Goal: Task Accomplishment & Management: Use online tool/utility

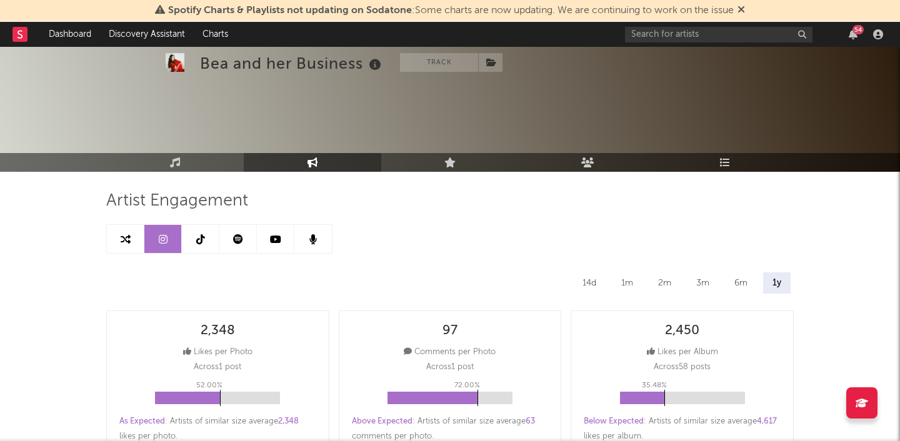
select select "6m"
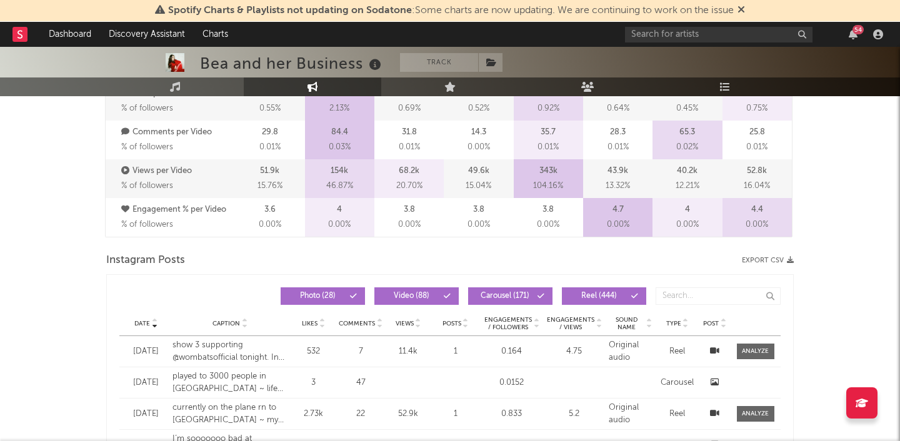
scroll to position [932, 0]
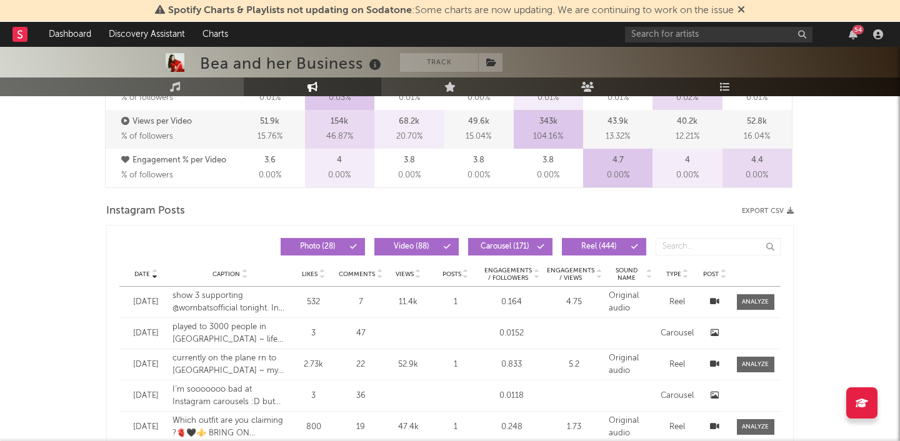
click at [766, 207] on button "Export CSV" at bounding box center [768, 210] width 52 height 7
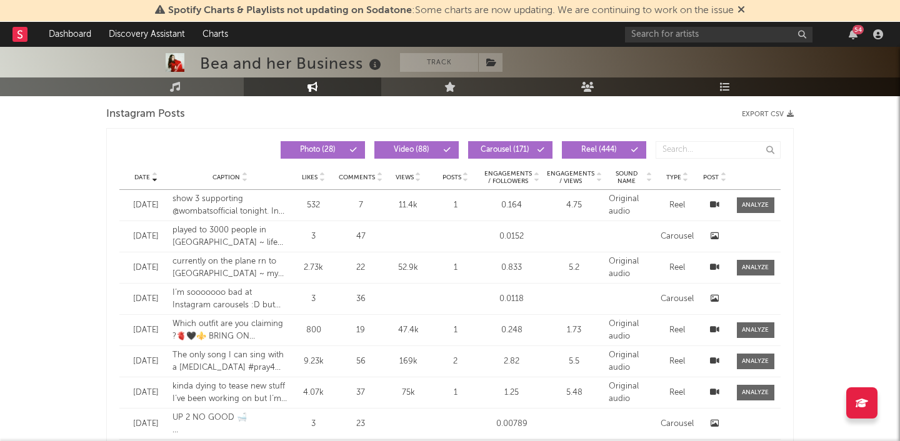
scroll to position [1030, 0]
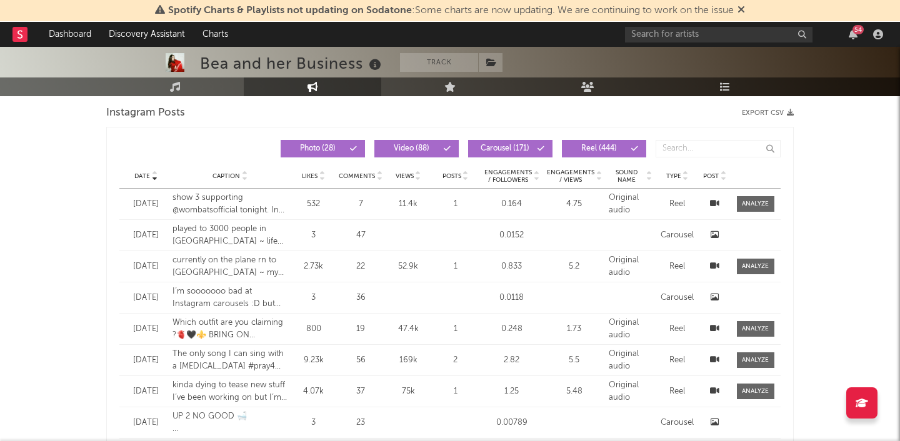
click at [601, 177] on icon at bounding box center [599, 178] width 6 height 5
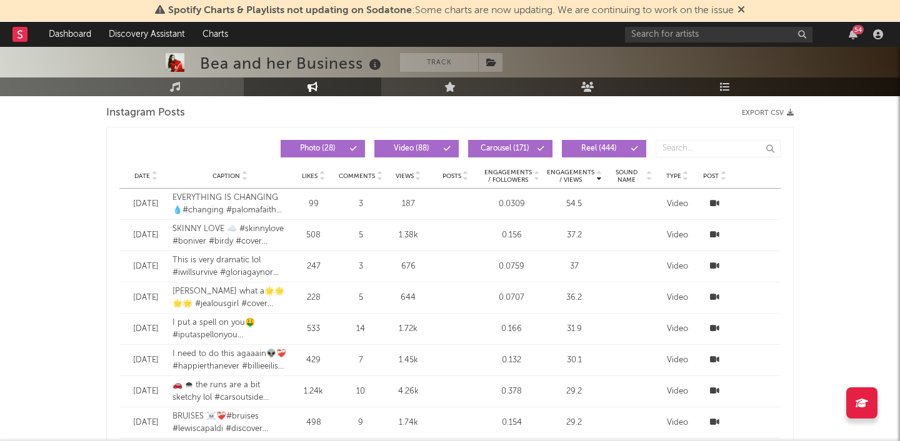
click at [601, 173] on icon at bounding box center [599, 173] width 6 height 5
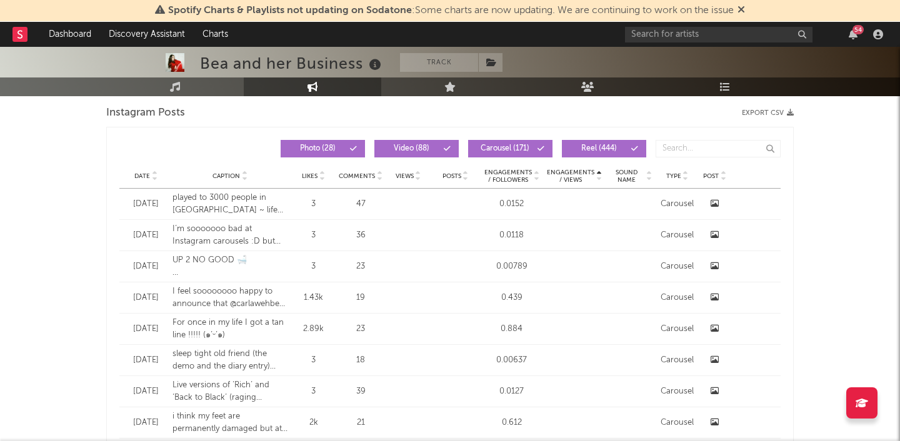
click at [599, 172] on icon at bounding box center [599, 173] width 6 height 5
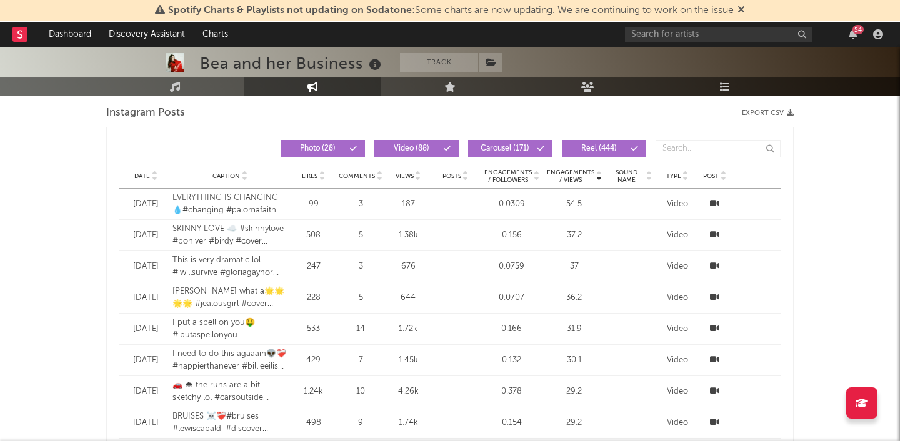
click at [597, 177] on icon at bounding box center [599, 178] width 6 height 5
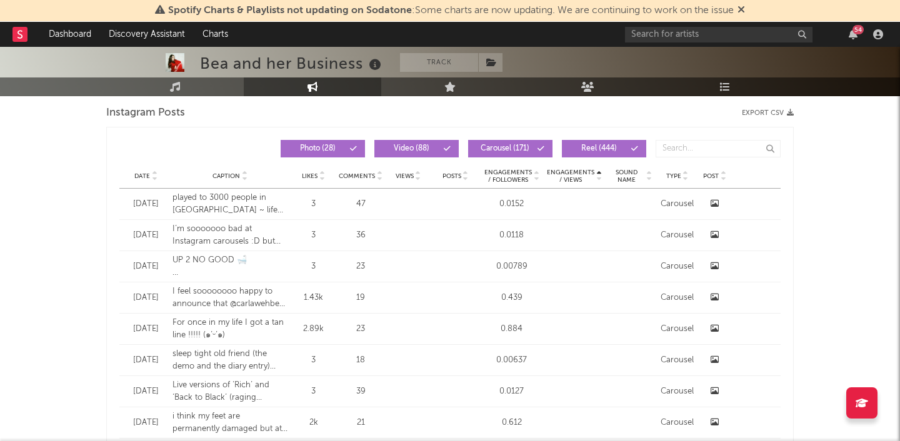
click at [575, 177] on span "Engagements / Views" at bounding box center [570, 176] width 49 height 15
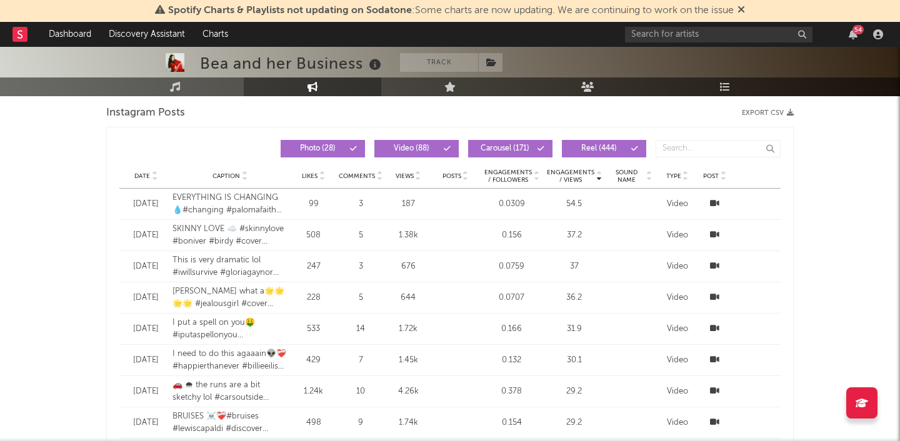
click at [572, 173] on span "Engagements / Views" at bounding box center [570, 176] width 49 height 15
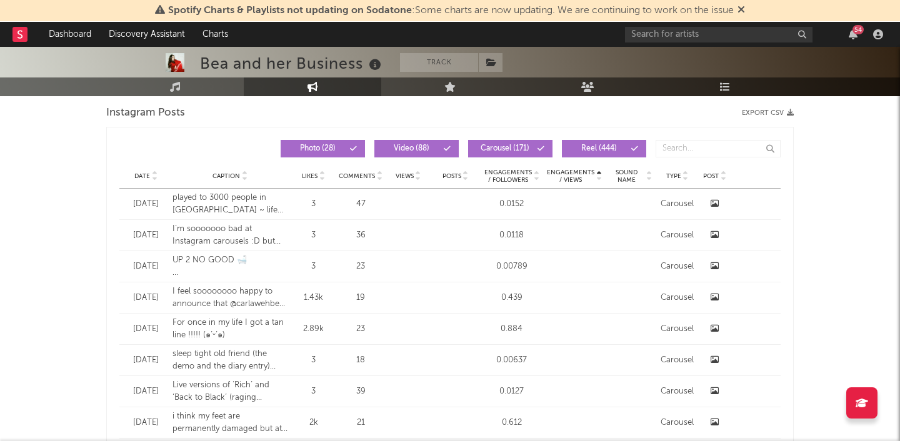
click at [572, 173] on span "Engagements / Views" at bounding box center [570, 176] width 49 height 15
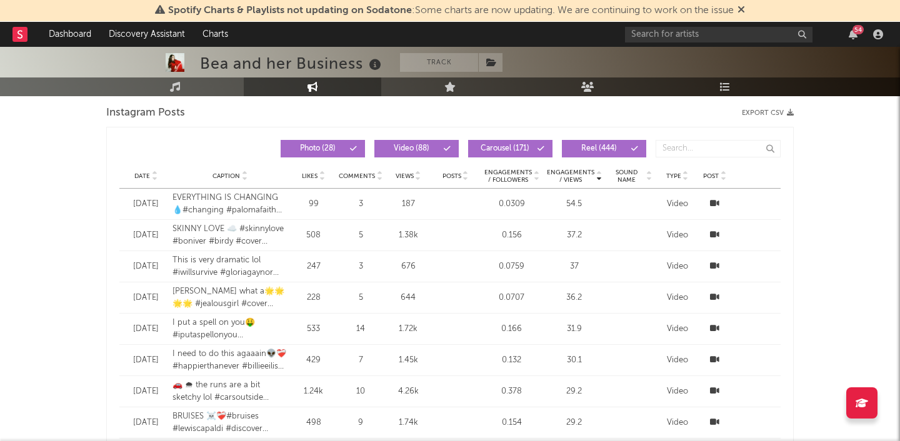
click at [572, 173] on span "Engagements / Views" at bounding box center [570, 176] width 49 height 15
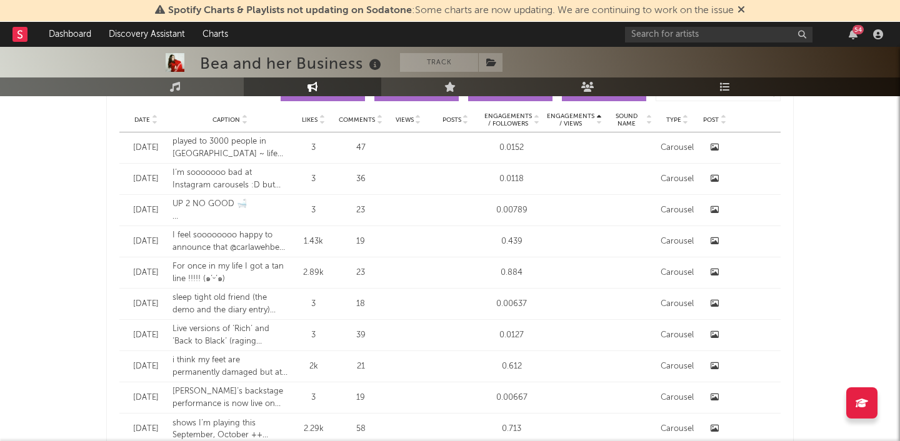
scroll to position [1087, 0]
click at [402, 119] on span "Views" at bounding box center [405, 119] width 18 height 7
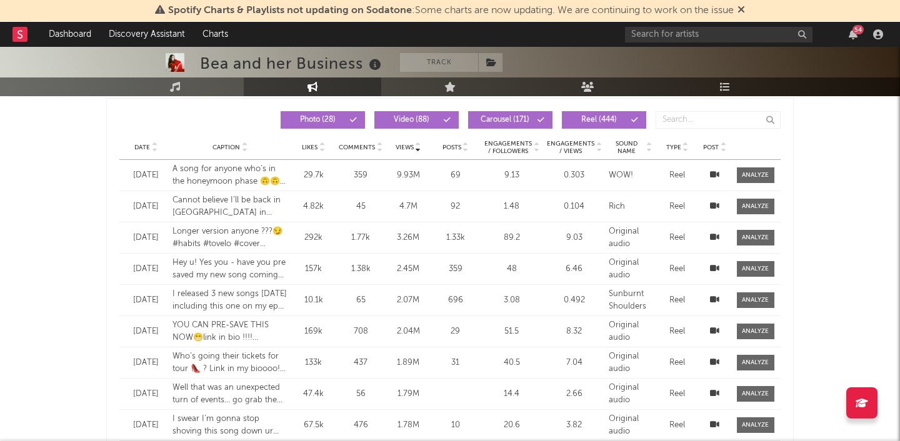
scroll to position [1058, 0]
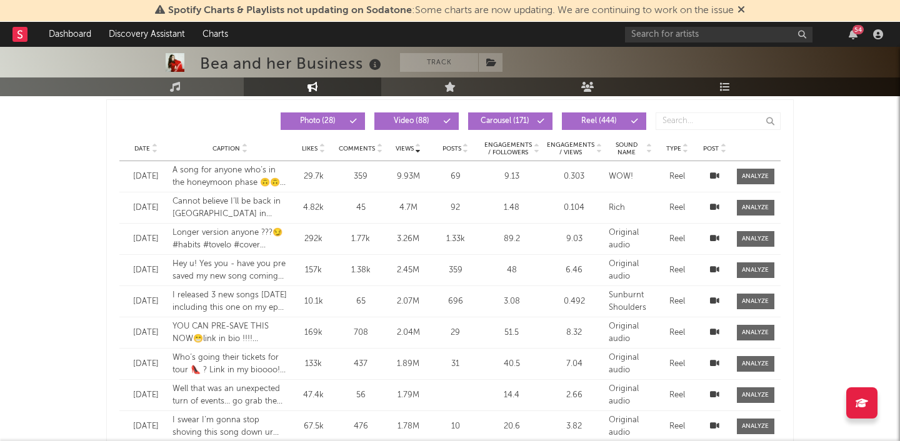
click at [677, 176] on div "Reel" at bounding box center [677, 177] width 37 height 12
click at [765, 177] on div at bounding box center [755, 176] width 27 height 9
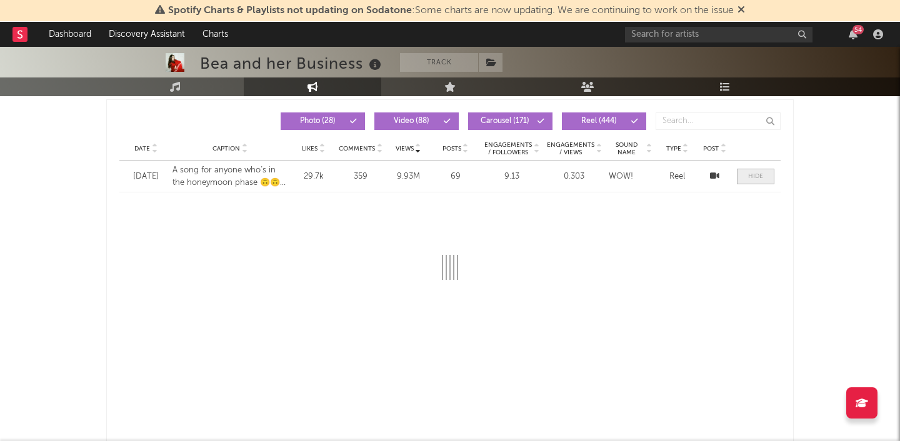
select select "1m"
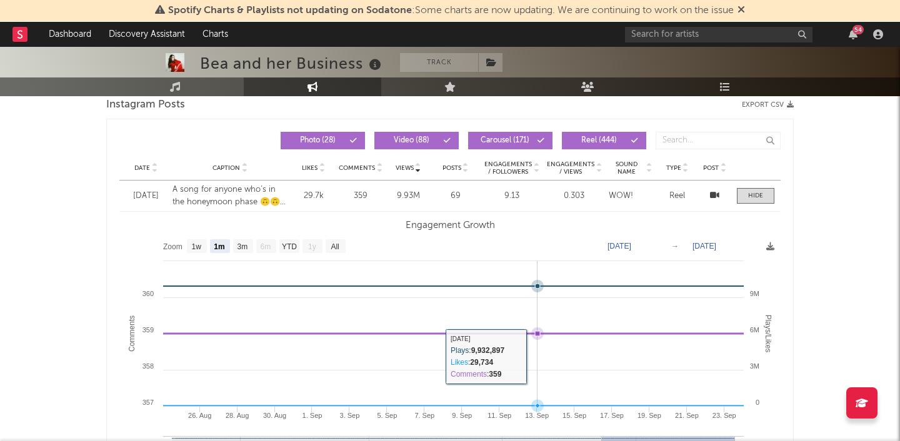
scroll to position [1038, 0]
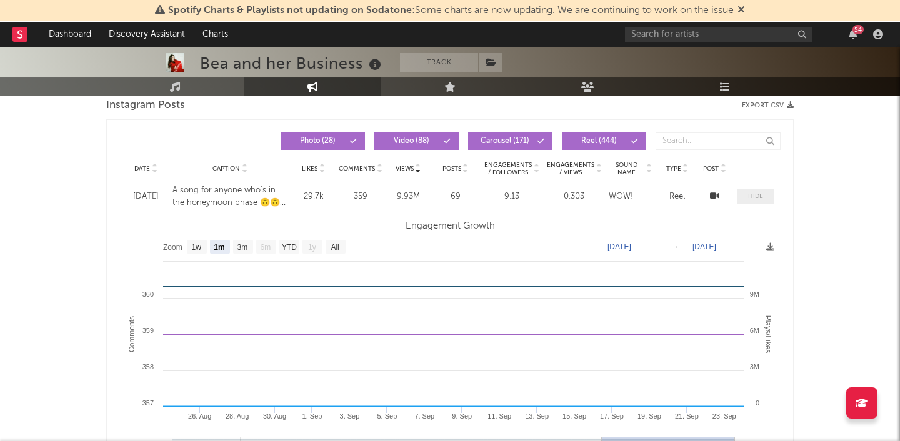
click at [743, 199] on span at bounding box center [755, 197] width 37 height 16
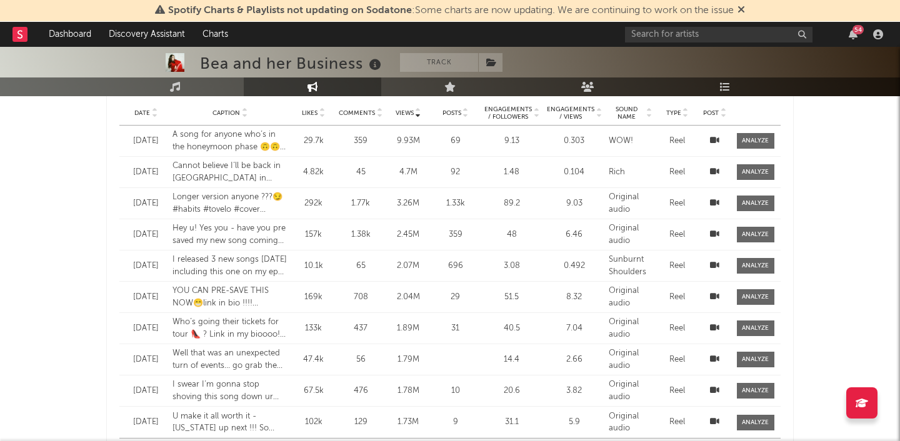
scroll to position [1092, 0]
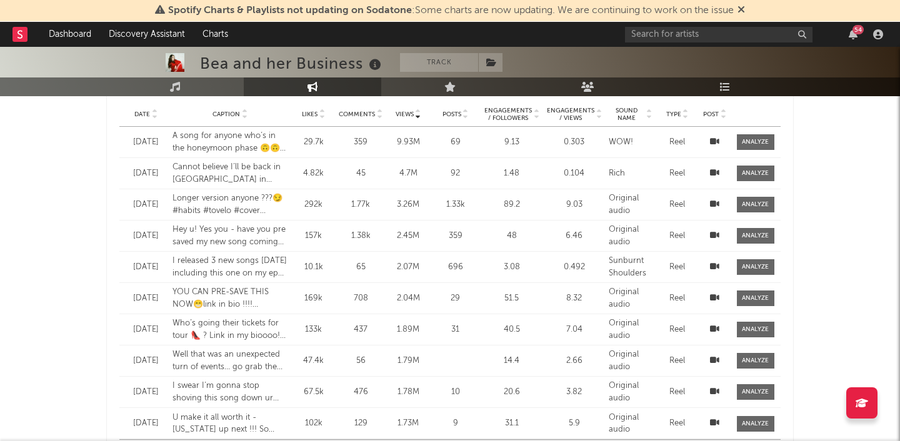
click at [351, 170] on div "45" at bounding box center [361, 173] width 44 height 12
click at [758, 169] on div at bounding box center [755, 173] width 27 height 9
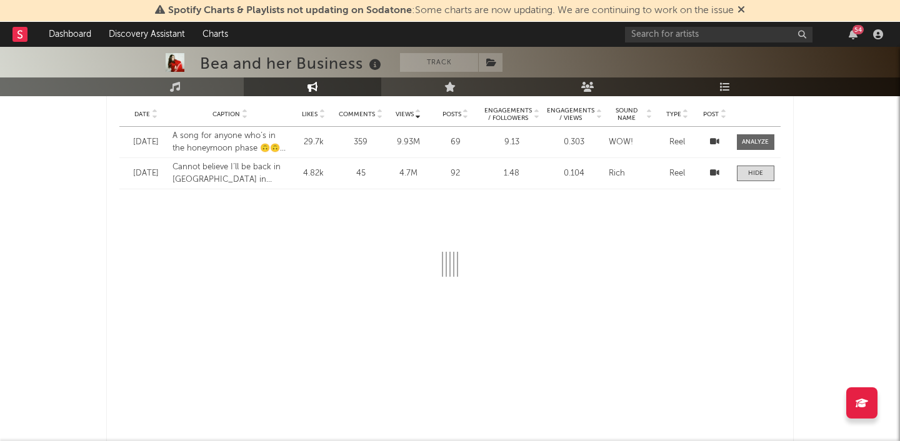
select select "1m"
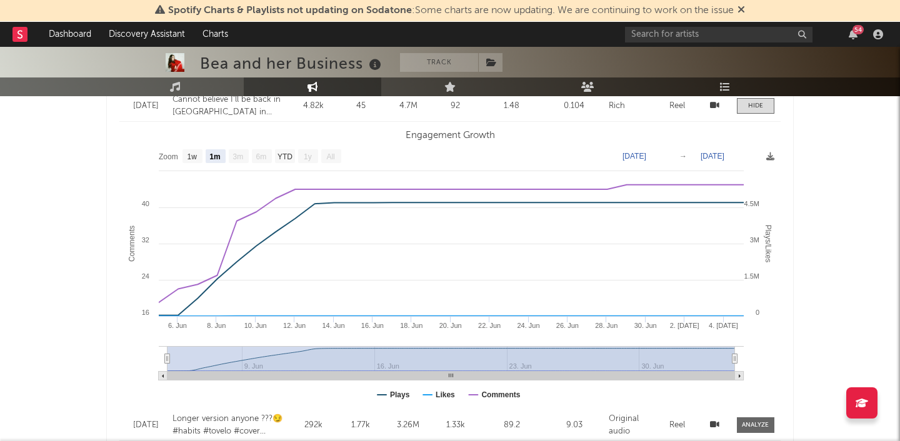
scroll to position [1155, 0]
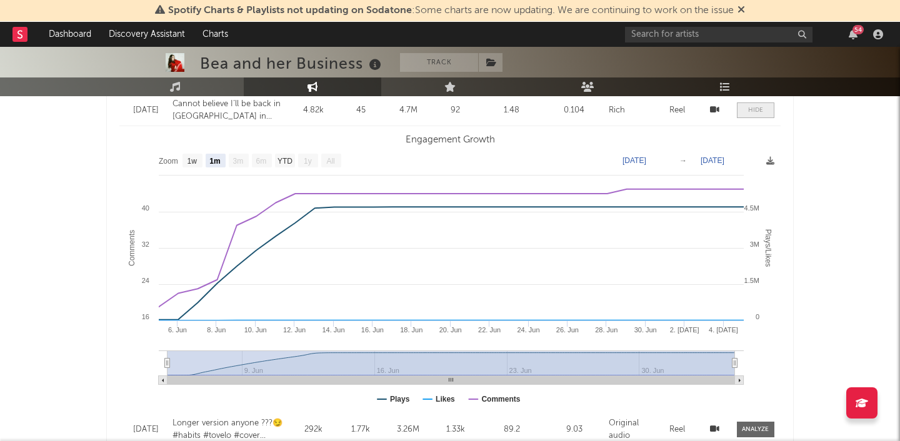
click at [742, 117] on span at bounding box center [755, 110] width 37 height 16
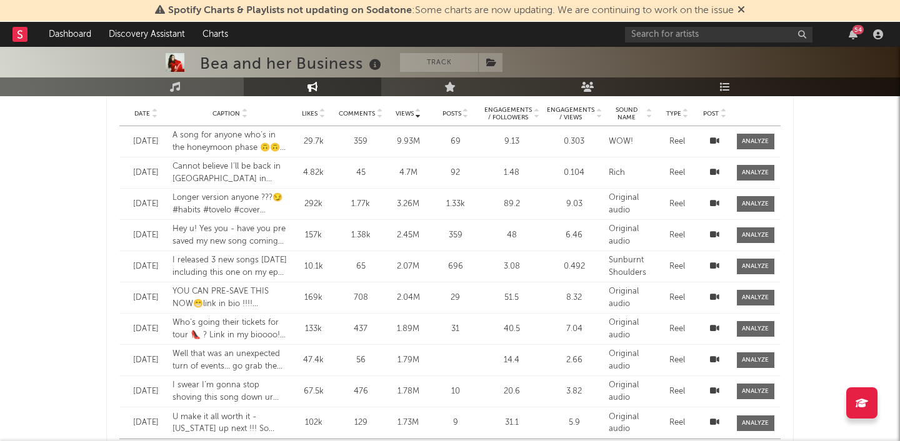
scroll to position [1096, 0]
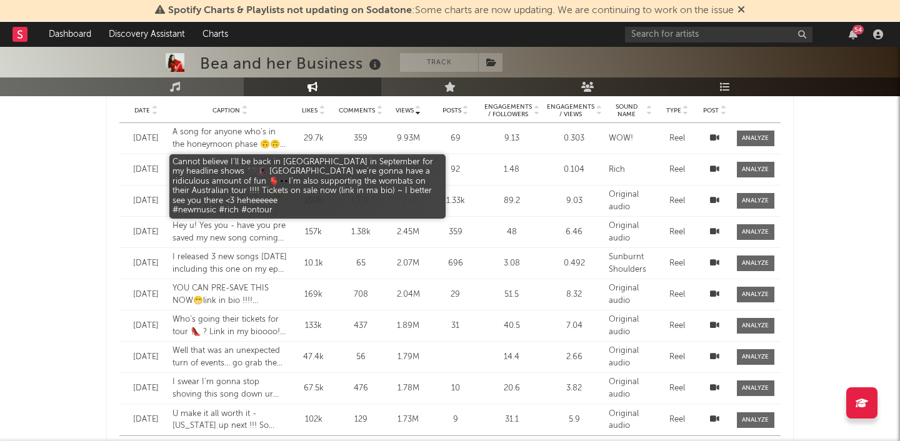
click at [222, 160] on div "Cannot believe I’ll be back in [GEOGRAPHIC_DATA] in September for my headline s…" at bounding box center [230, 169] width 116 height 24
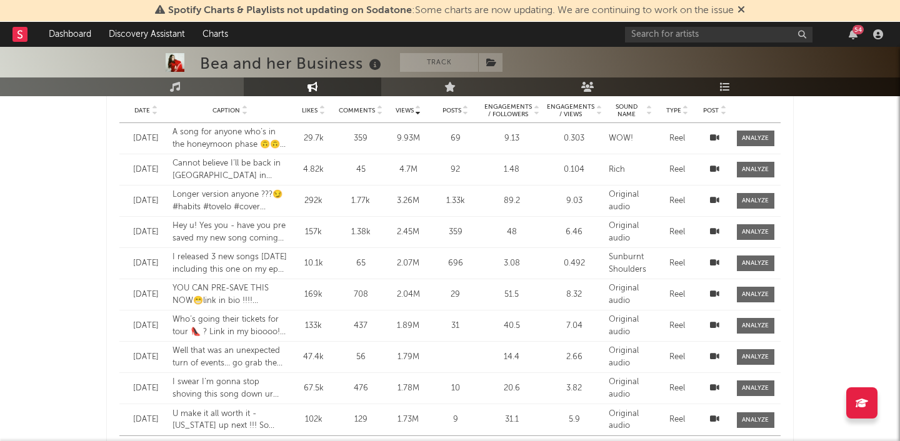
click at [714, 166] on icon at bounding box center [714, 169] width 9 height 8
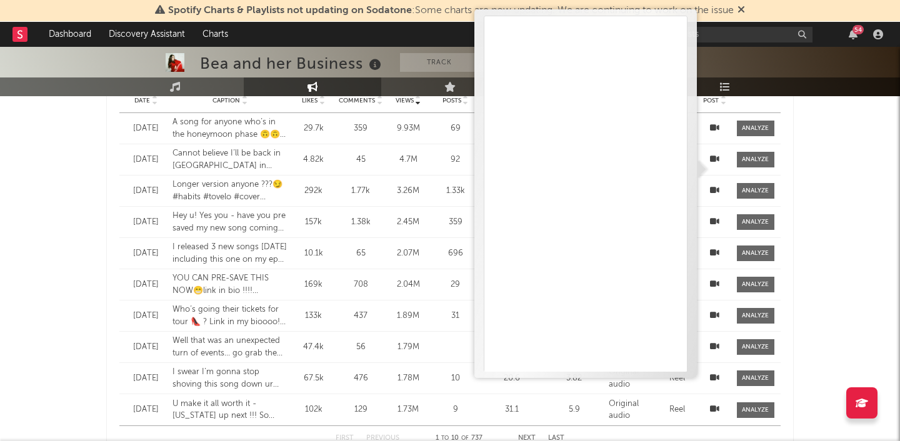
scroll to position [1105, 0]
click at [717, 157] on icon at bounding box center [714, 160] width 9 height 8
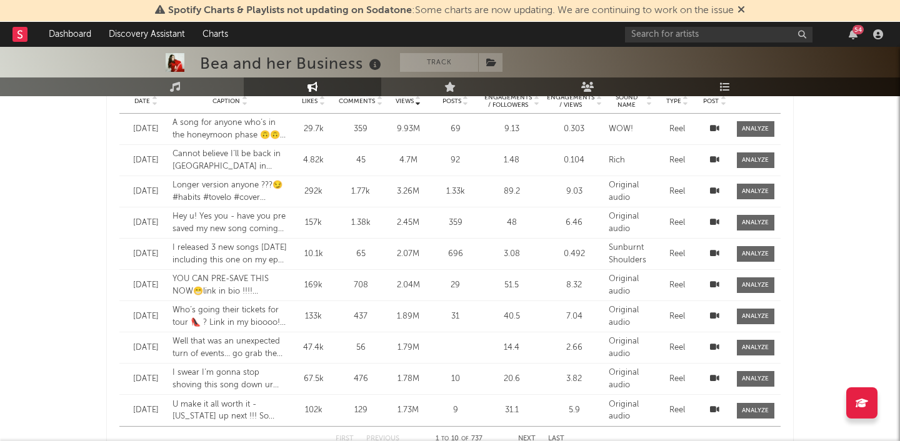
click at [717, 157] on icon at bounding box center [714, 160] width 9 height 8
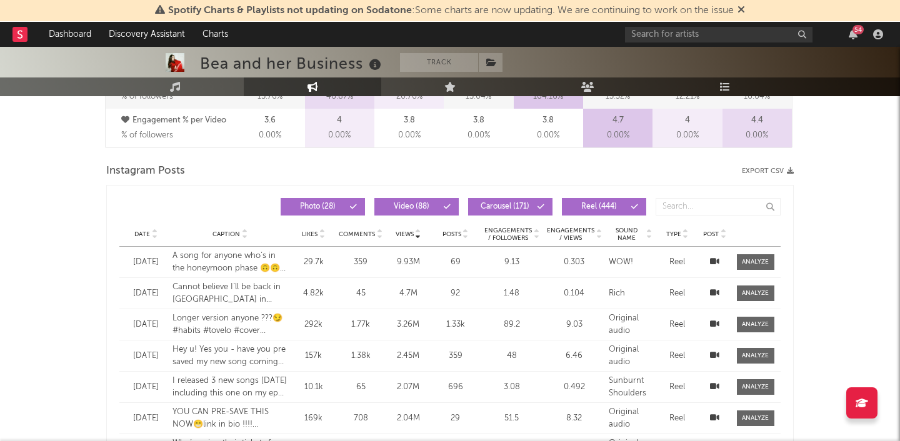
scroll to position [937, 0]
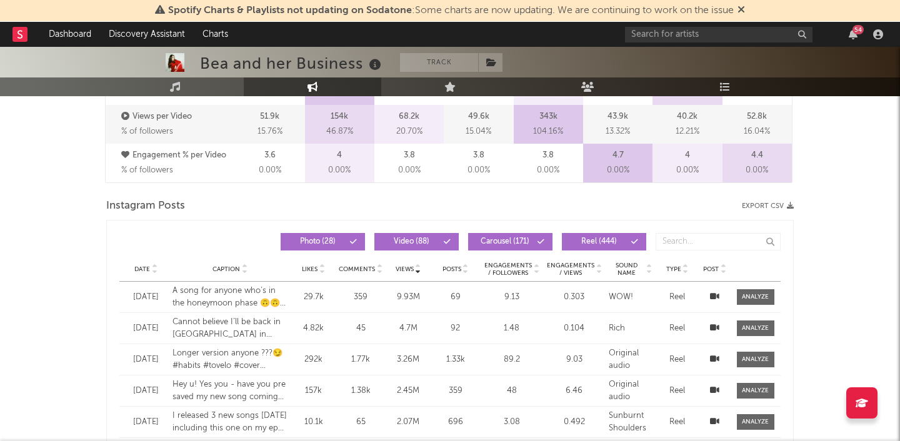
click at [451, 197] on div "Instagram Posts Export CSV" at bounding box center [449, 206] width 687 height 21
click at [419, 266] on icon at bounding box center [418, 266] width 6 height 5
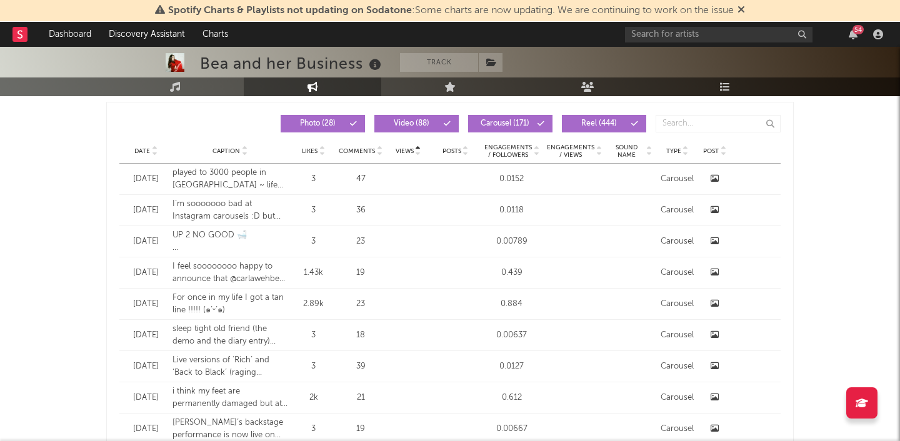
scroll to position [1005, 0]
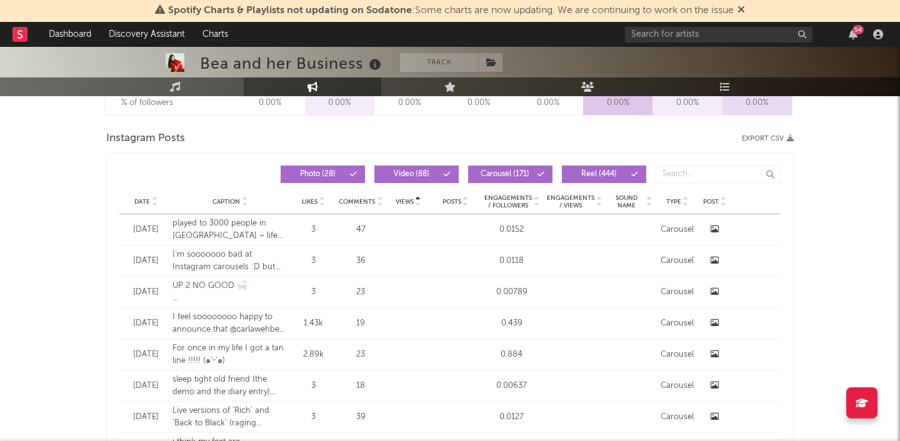
click at [418, 203] on icon at bounding box center [418, 204] width 6 height 5
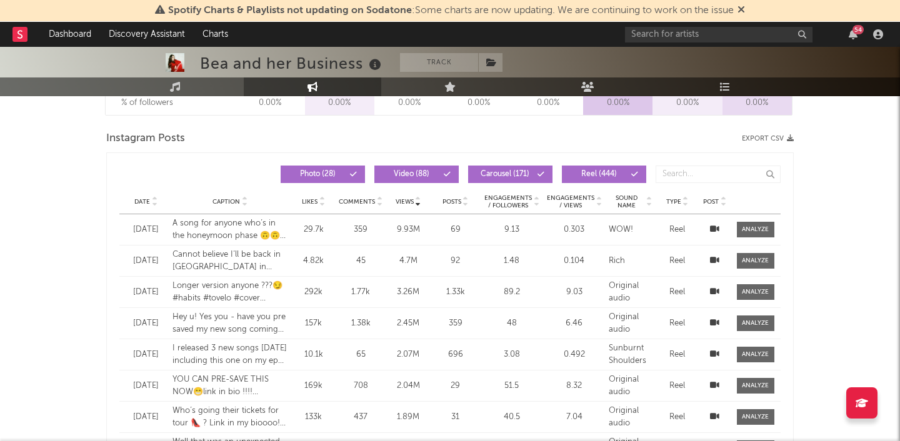
click at [419, 198] on icon at bounding box center [418, 199] width 6 height 5
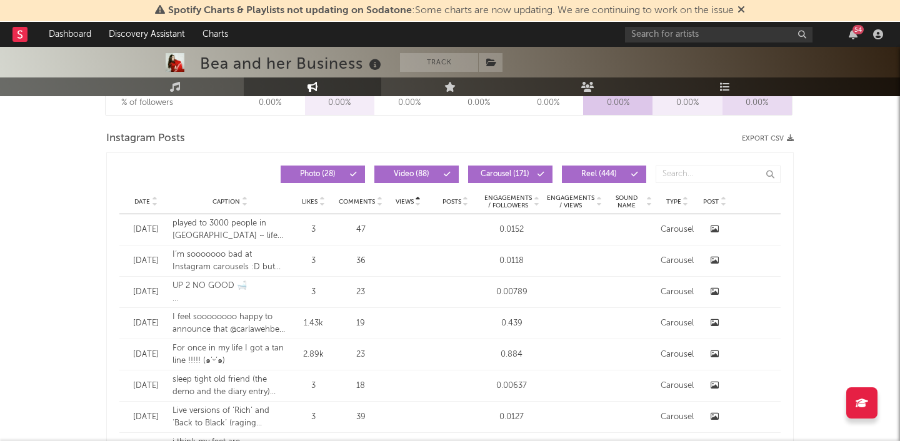
click at [420, 204] on icon at bounding box center [418, 204] width 6 height 5
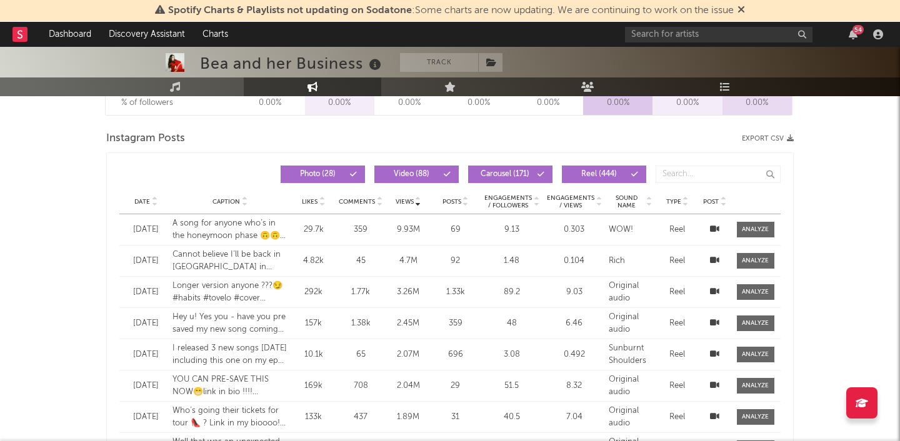
click at [418, 197] on icon at bounding box center [418, 199] width 6 height 5
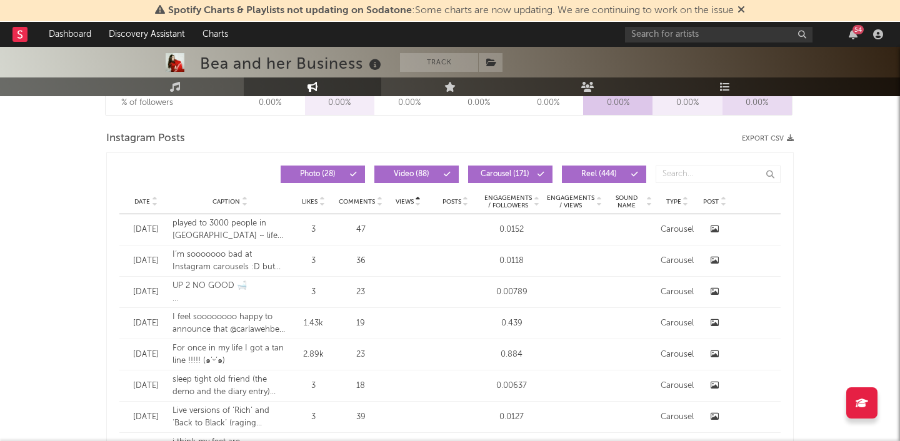
click at [419, 206] on div "Date Caption Likes Comments Views Posts Engagements / Followers Engagements / V…" at bounding box center [449, 201] width 661 height 25
click at [419, 205] on icon at bounding box center [418, 204] width 6 height 5
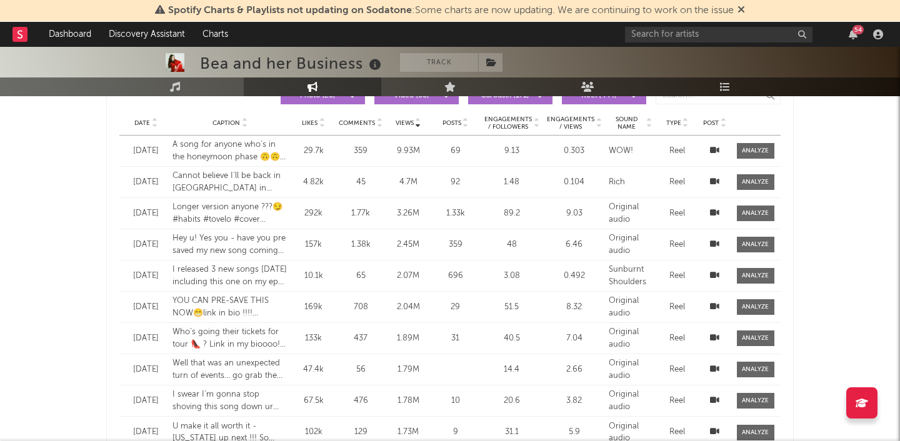
scroll to position [1086, 0]
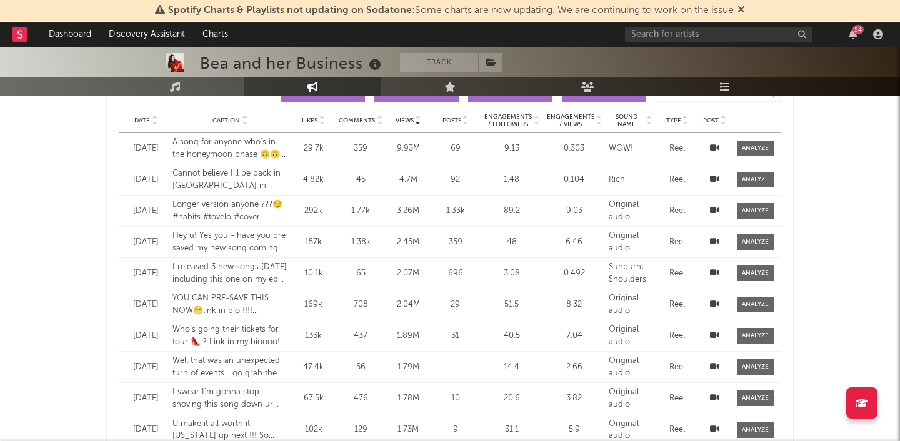
click at [321, 124] on icon at bounding box center [322, 123] width 6 height 5
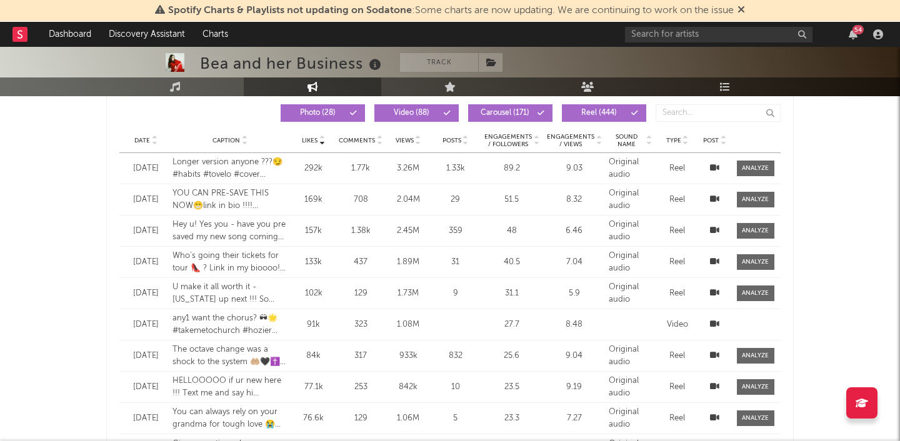
scroll to position [1054, 0]
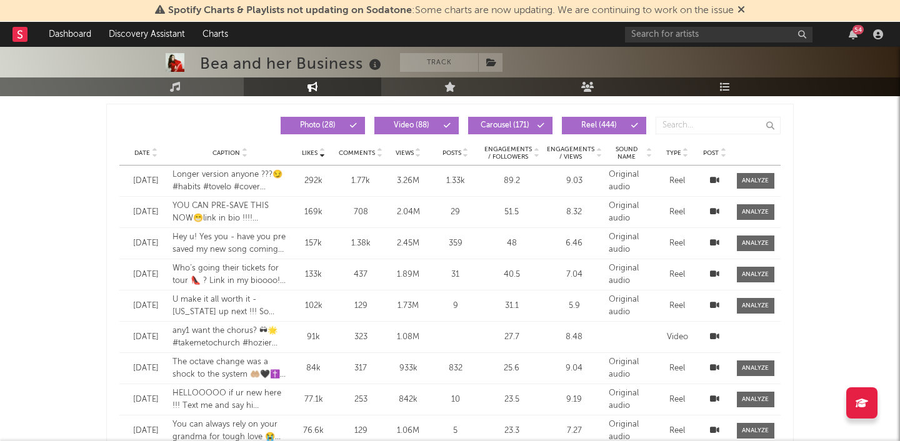
click at [322, 149] on icon at bounding box center [322, 150] width 6 height 5
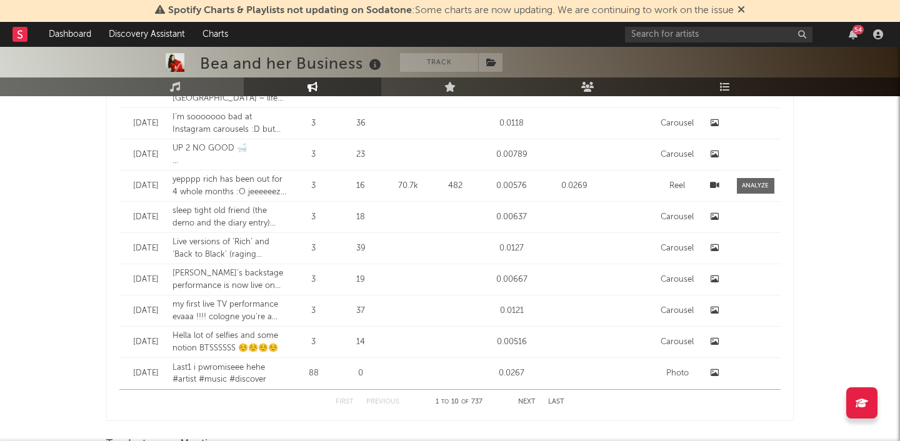
scroll to position [1162, 0]
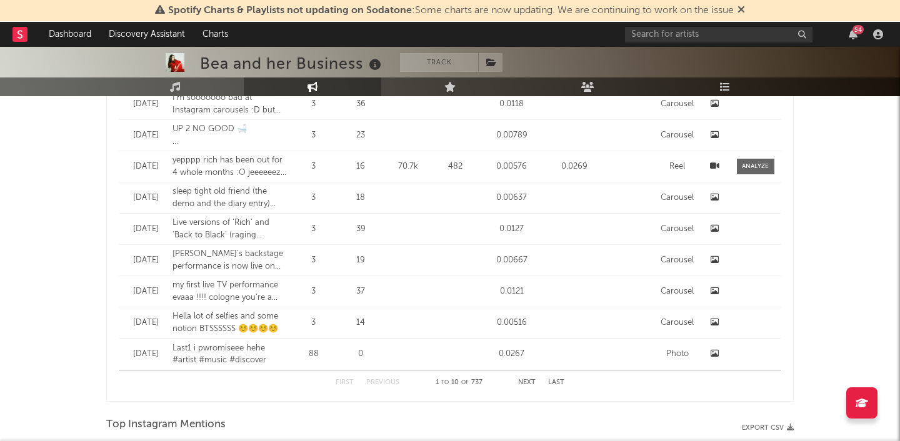
click at [532, 384] on button "Next" at bounding box center [526, 382] width 17 height 7
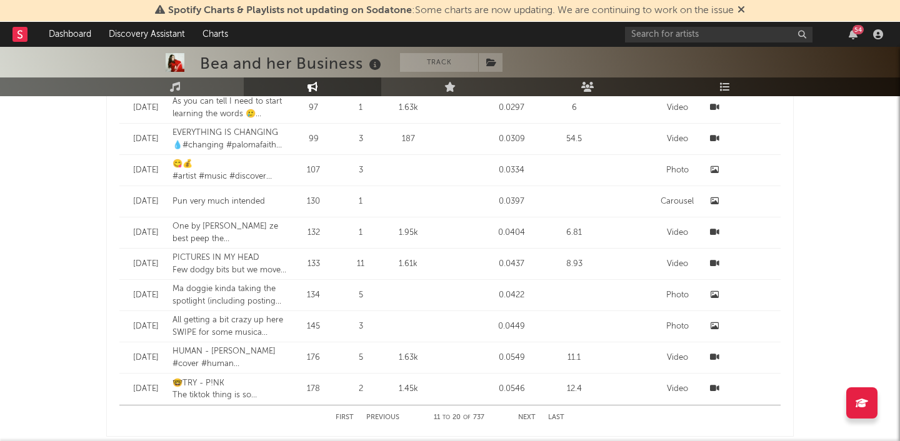
scroll to position [1120, 0]
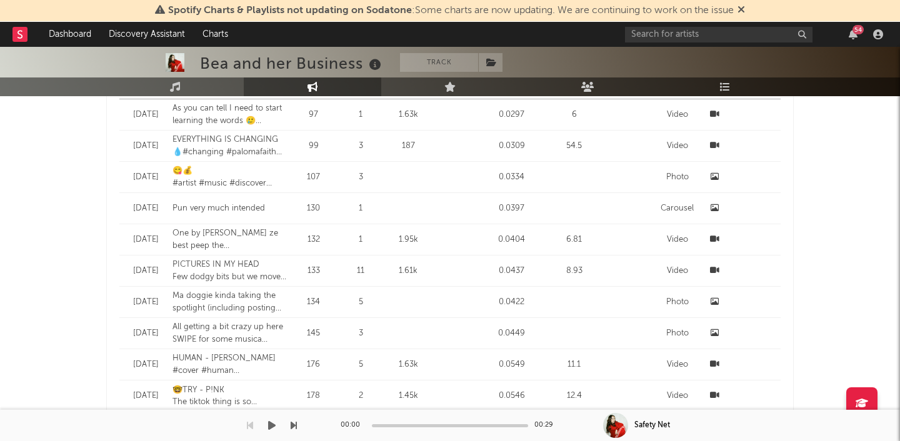
click at [523, 422] on div "00:00 00:29" at bounding box center [450, 425] width 219 height 31
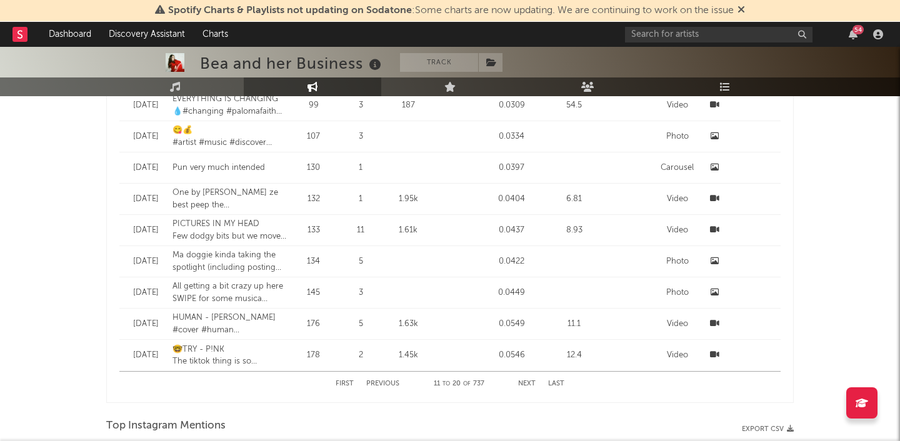
scroll to position [1172, 0]
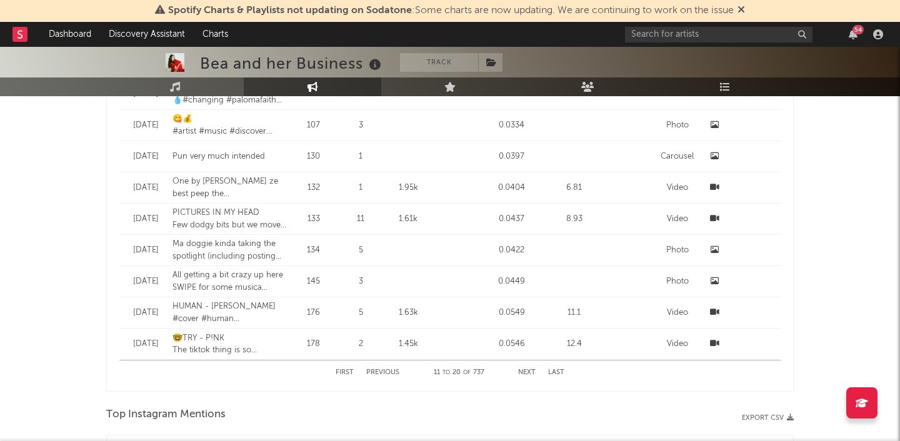
click at [531, 370] on button "Next" at bounding box center [526, 372] width 17 height 7
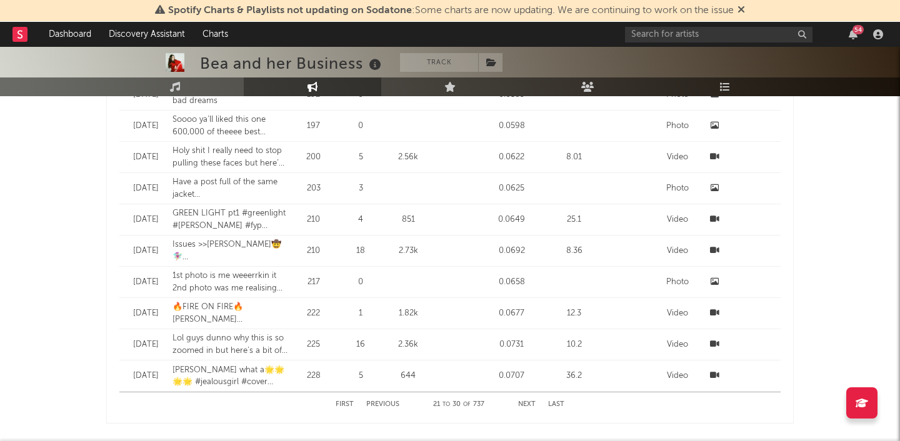
scroll to position [1140, 0]
click at [524, 402] on button "Next" at bounding box center [526, 404] width 17 height 7
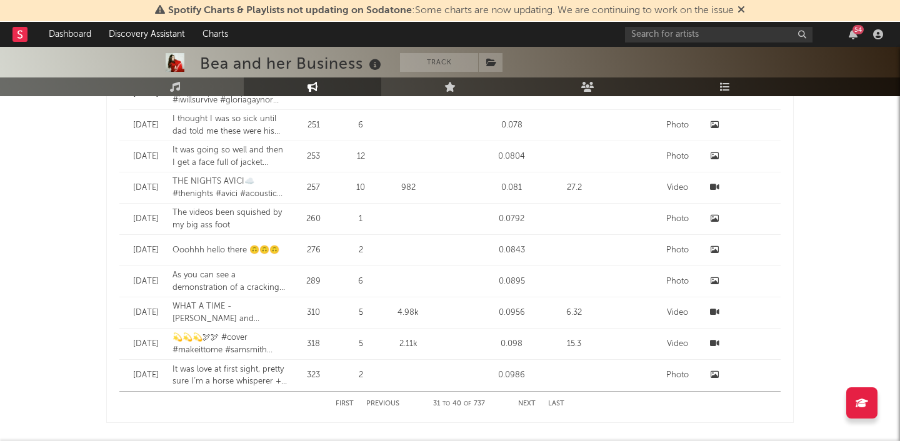
click at [522, 399] on div "First Previous 31 to 40 of 737 Next Last" at bounding box center [450, 404] width 229 height 24
click at [526, 402] on button "Next" at bounding box center [526, 404] width 17 height 7
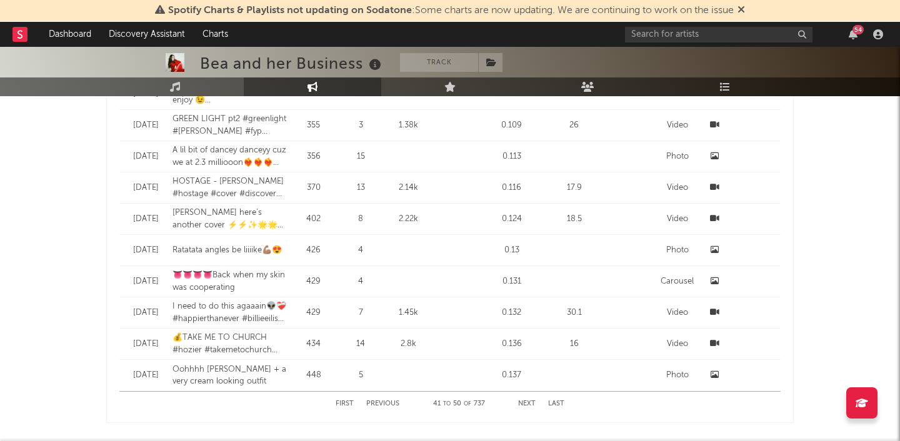
click at [526, 402] on button "Next" at bounding box center [526, 404] width 17 height 7
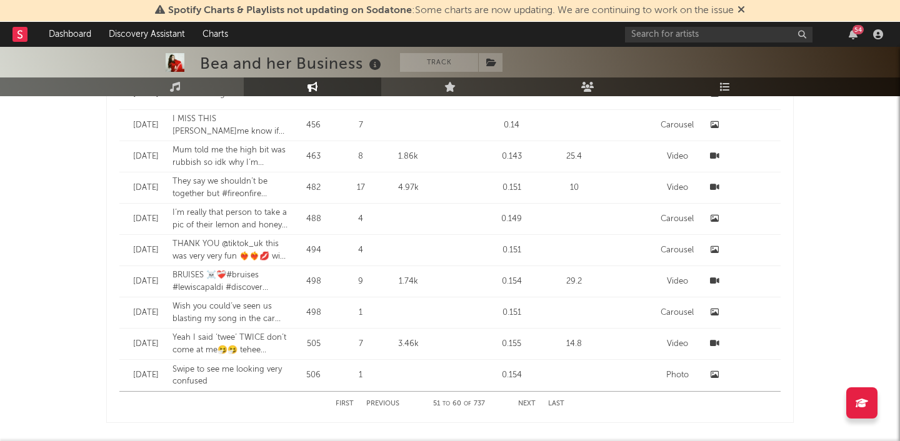
click at [526, 402] on button "Next" at bounding box center [526, 404] width 17 height 7
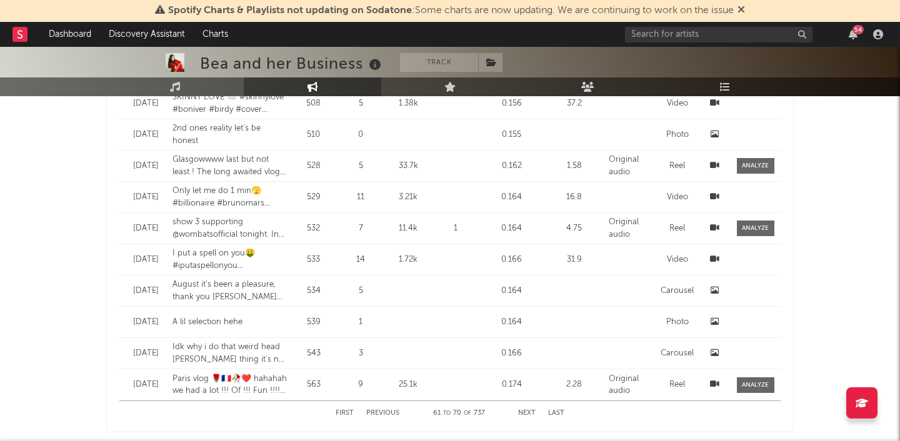
scroll to position [1129, 0]
click at [527, 406] on div "First Previous 61 to 70 of 737 Next Last" at bounding box center [450, 415] width 229 height 24
click at [527, 408] on div "First Previous 61 to 70 of 737 Next Last" at bounding box center [450, 415] width 229 height 24
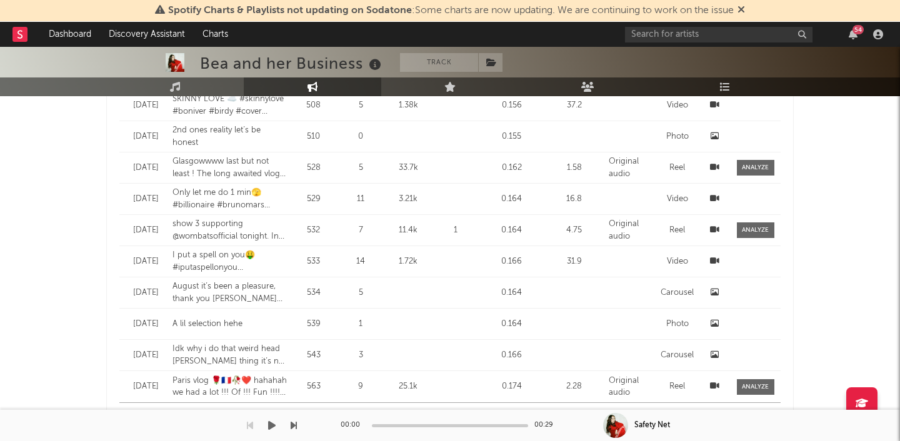
click at [527, 413] on div "Spotify Charts & Playlists not updating on Sodatone : Some charts are now updat…" at bounding box center [450, 92] width 900 height 2348
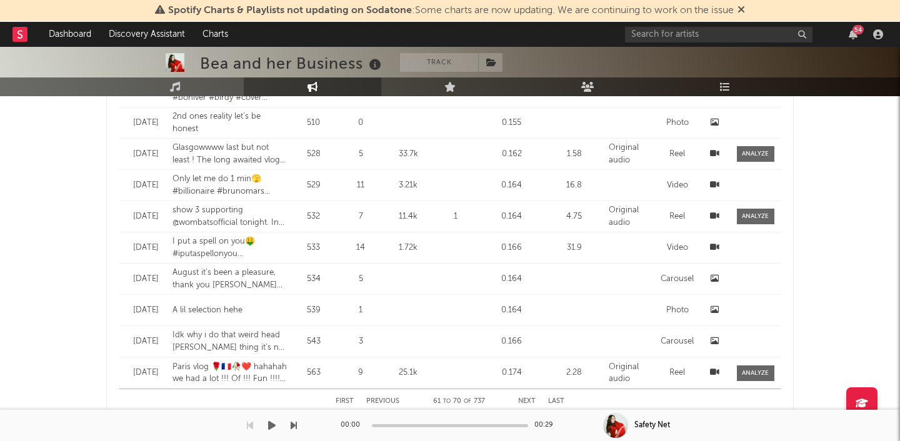
scroll to position [1149, 0]
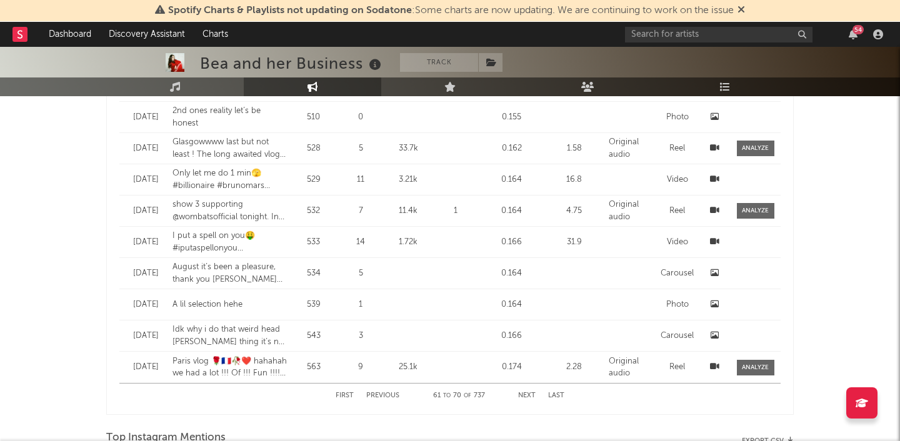
click at [525, 396] on button "Next" at bounding box center [526, 395] width 17 height 7
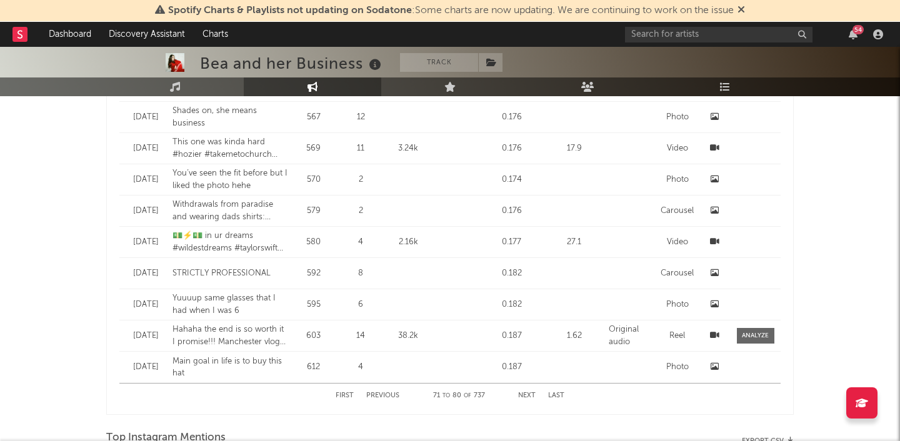
click at [525, 396] on button "Next" at bounding box center [526, 395] width 17 height 7
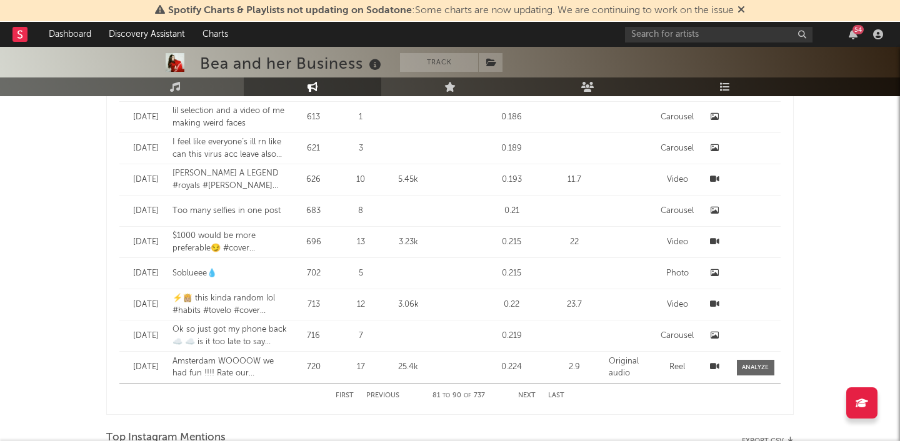
click at [525, 396] on button "Next" at bounding box center [526, 395] width 17 height 7
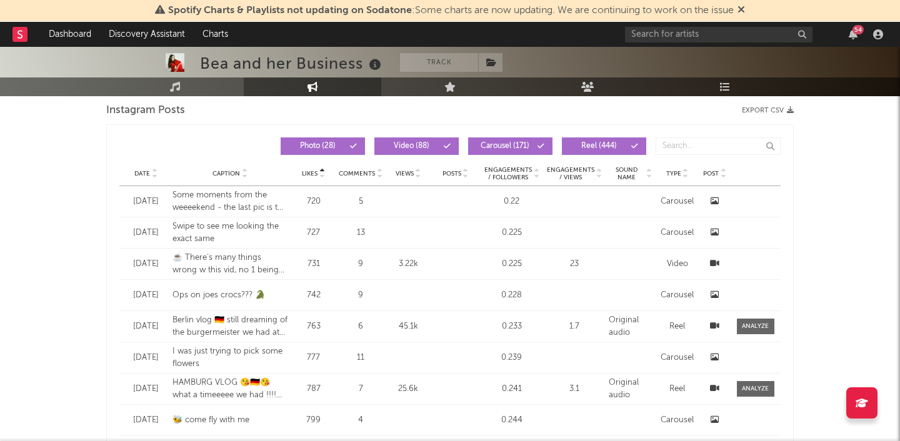
scroll to position [1034, 0]
